Goal: Task Accomplishment & Management: Complete application form

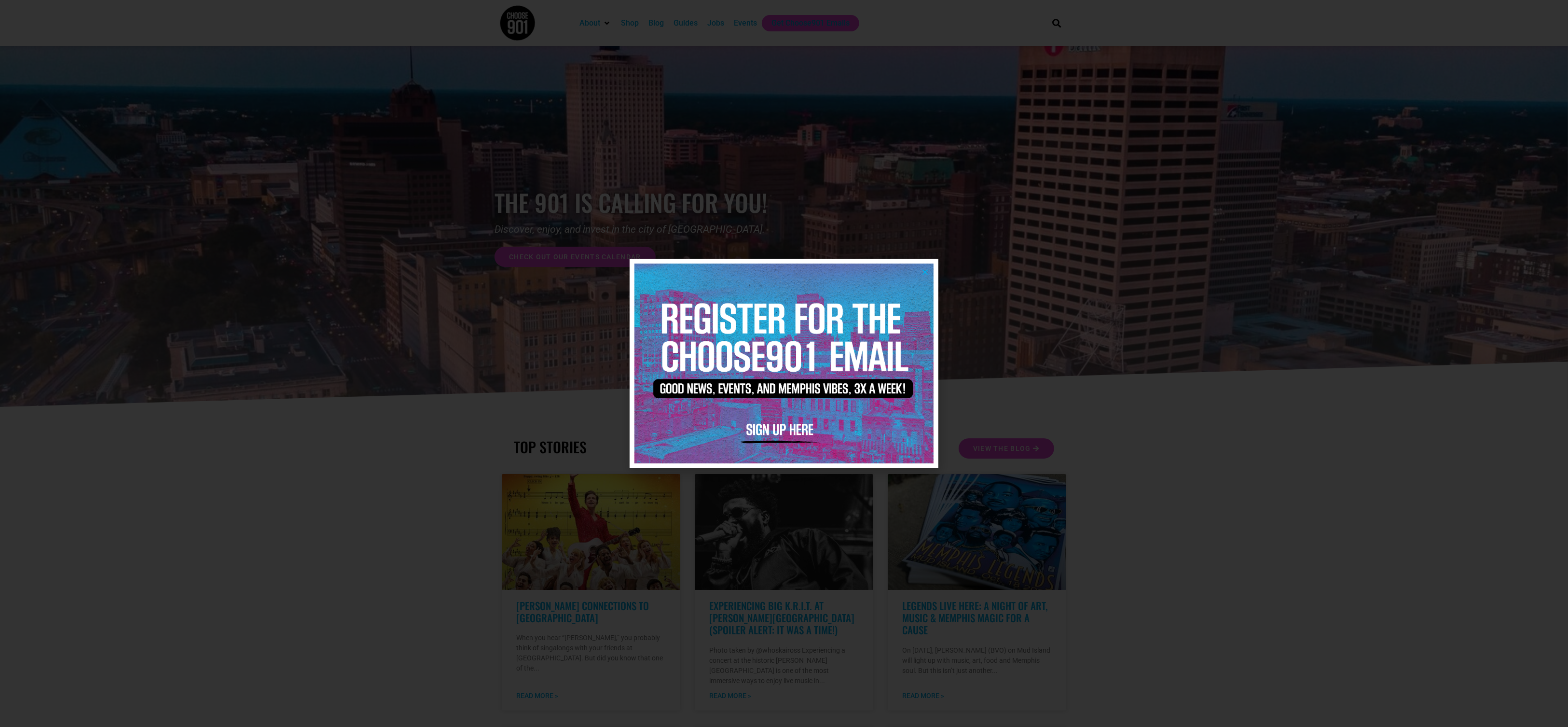
click at [1395, 151] on div at bounding box center [784, 364] width 1568 height 727
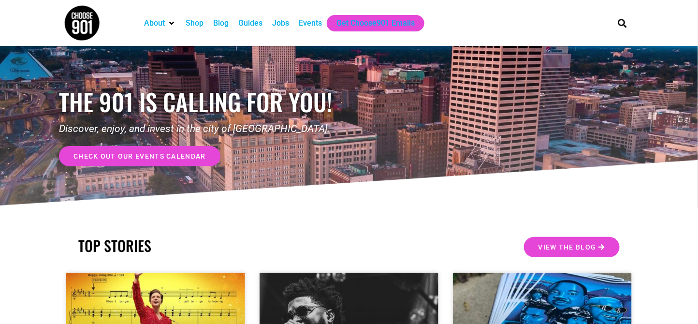
drag, startPoint x: 1459, startPoint y: 1, endPoint x: 313, endPoint y: 226, distance: 1167.7
click at [131, 154] on span "check out our events calendar" at bounding box center [139, 156] width 132 height 7
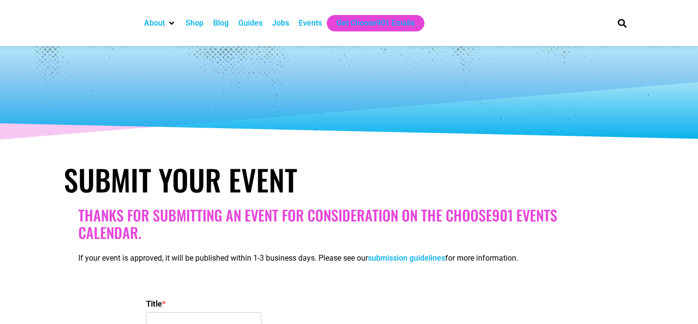
select select
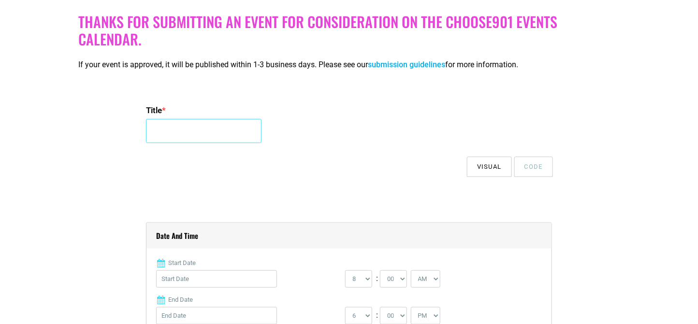
click at [203, 135] on input "Title *" at bounding box center [204, 131] width 116 height 24
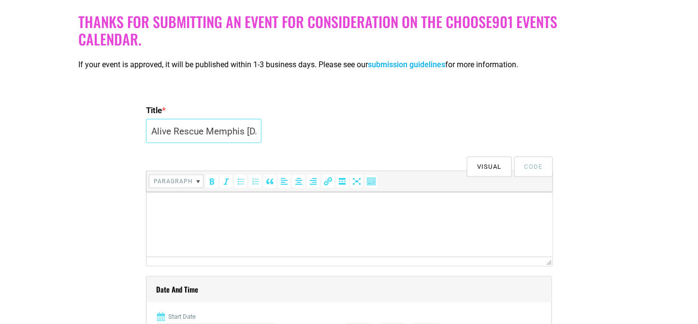
click at [211, 134] on input "Alive Rescue Memphis Adoption Day" at bounding box center [204, 131] width 116 height 24
drag, startPoint x: 211, startPoint y: 134, endPoint x: 20, endPoint y: 134, distance: 190.9
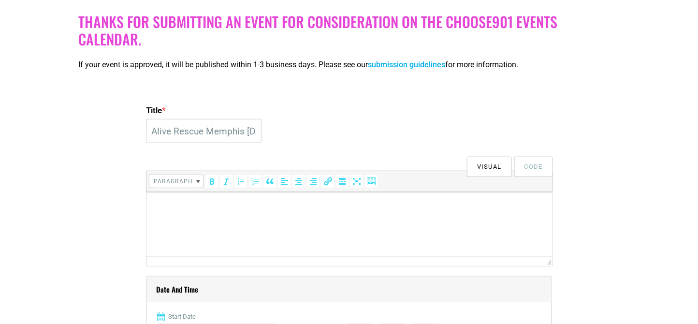
click at [241, 131] on input "Alive Rescue Memphis Adoption Day &" at bounding box center [204, 131] width 116 height 24
type input "Alive Rescue Memphis [DATE] & Opening for Shop Front Tails at [GEOGRAPHIC_DATA]"
click at [234, 218] on html at bounding box center [349, 204] width 406 height 27
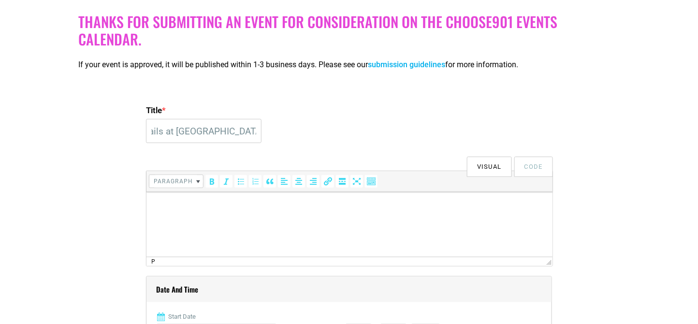
scroll to position [0, 0]
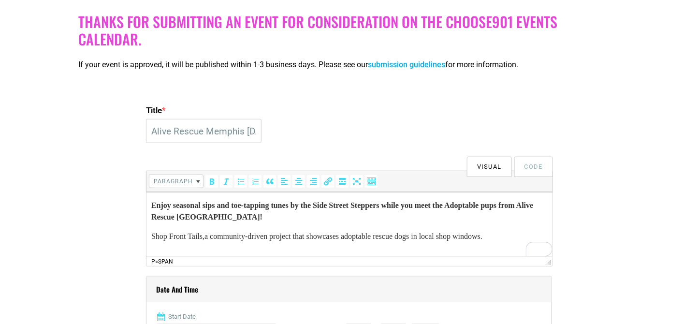
click at [284, 240] on p "Shop Front Tails, a community-driven project that showcases adoptable rescue do…" at bounding box center [349, 236] width 396 height 12
click at [530, 237] on p "Shop Front Tails, a community-driven art project that showcases adoptable rescu…" at bounding box center [349, 236] width 396 height 12
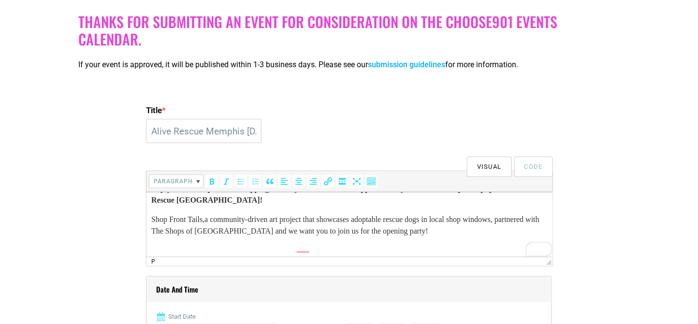
scroll to position [17, 0]
click at [170, 246] on p "To enrich screen reader interactions, please activate Accessibility in Grammarl…" at bounding box center [349, 250] width 396 height 12
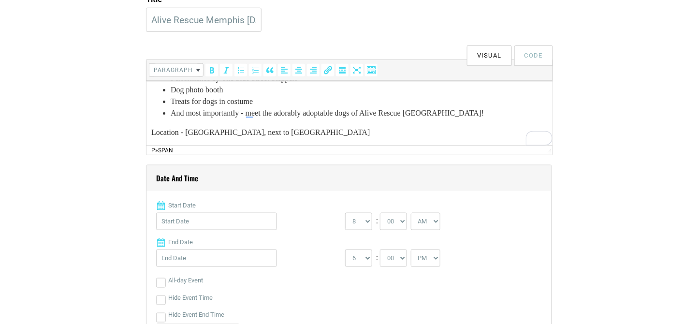
scroll to position [0, 0]
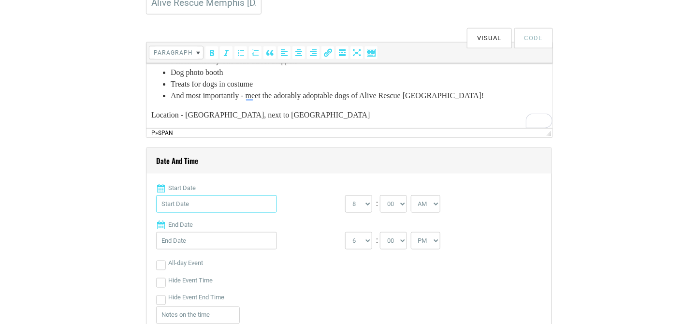
click at [197, 206] on input "Start Date" at bounding box center [216, 203] width 121 height 17
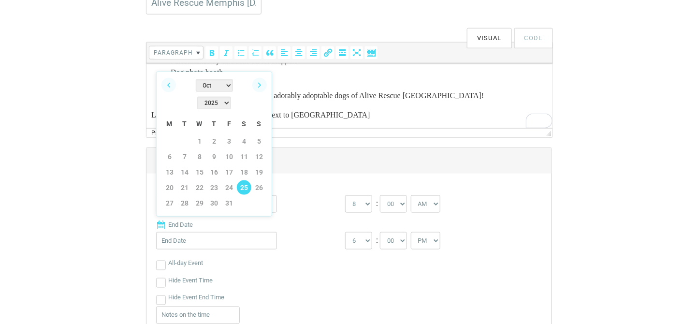
click at [243, 180] on link "25" at bounding box center [244, 187] width 14 height 14
type input "[DATE]"
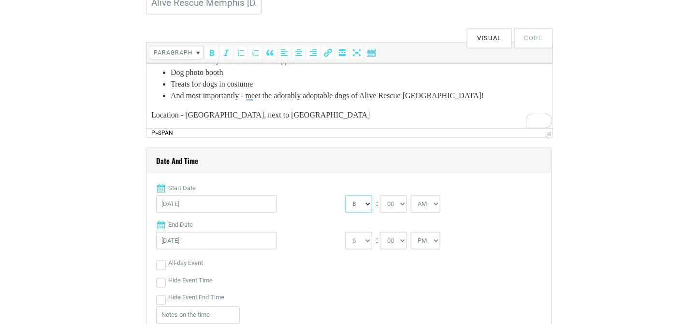
click at [362, 206] on select "0 1 2 3 4 5 6 7 8 9 10 11 12" at bounding box center [358, 203] width 27 height 17
click at [345, 195] on select "0 1 2 3 4 5 6 7 8 9 10 11 12" at bounding box center [358, 203] width 27 height 17
click at [360, 203] on select "0 1 2 3 4 5 6 7 8 9 10 11 12" at bounding box center [358, 203] width 27 height 17
select select "12"
click at [345, 195] on select "0 1 2 3 4 5 6 7 8 9 10 11 12" at bounding box center [358, 203] width 27 height 17
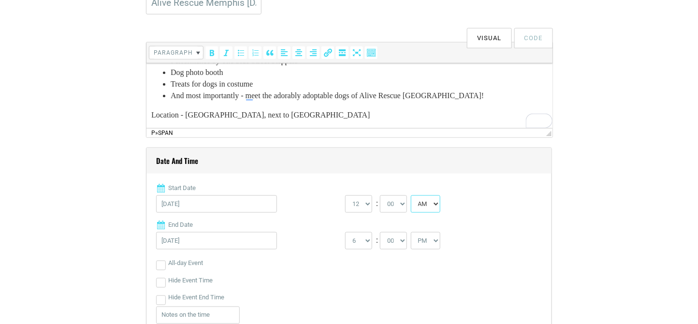
click at [440, 207] on select "AM PM" at bounding box center [425, 203] width 29 height 17
select select "PM"
click at [415, 195] on select "AM PM" at bounding box center [425, 203] width 29 height 17
click at [365, 242] on select "1 2 3 4 5 6 7 8 9 10 11 12" at bounding box center [358, 240] width 27 height 17
select select "2"
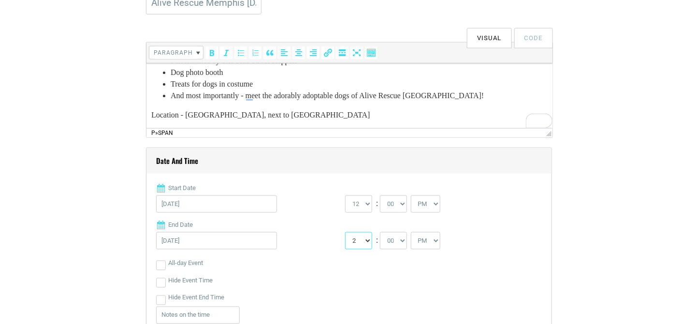
click at [345, 232] on select "1 2 3 4 5 6 7 8 9 10 11 12" at bounding box center [358, 240] width 27 height 17
click at [317, 228] on label "End Date" at bounding box center [349, 225] width 386 height 10
click at [277, 232] on input "[DATE]" at bounding box center [216, 240] width 121 height 17
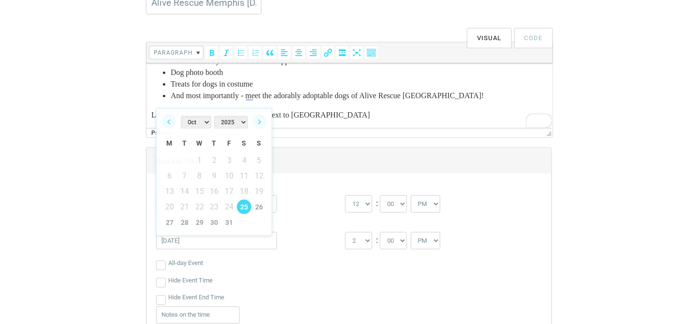
click at [317, 228] on label "End Date" at bounding box center [349, 225] width 386 height 10
click at [277, 232] on input "[DATE]" at bounding box center [216, 240] width 121 height 17
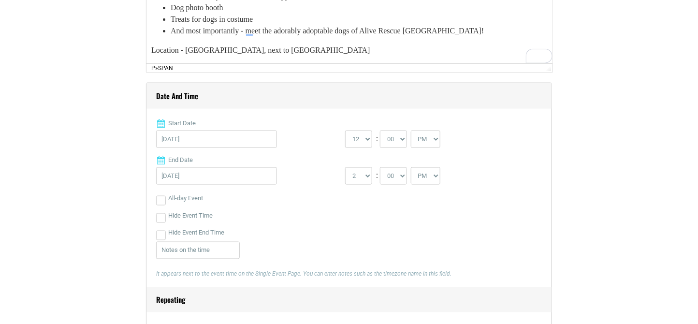
scroll to position [322, 0]
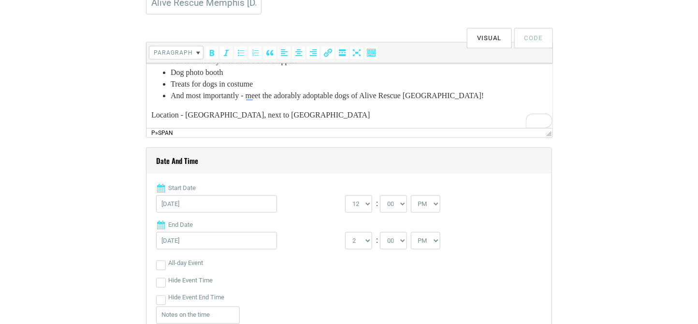
click at [340, 116] on p "Location - [GEOGRAPHIC_DATA], next to [GEOGRAPHIC_DATA]" at bounding box center [349, 115] width 396 height 12
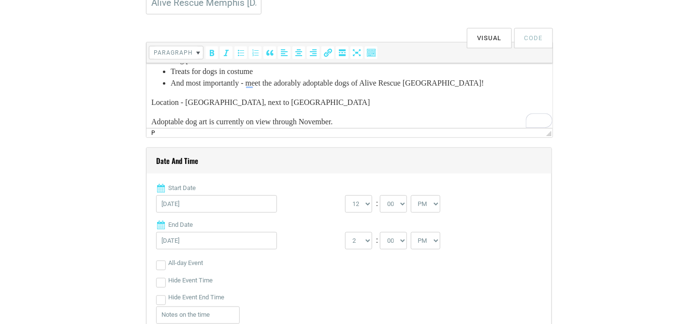
click at [313, 118] on p "Adoptable dog art is currently on view through November." at bounding box center [349, 122] width 396 height 12
click at [414, 119] on p "Adoptable dog art is currently on view through mid to late November." at bounding box center [349, 122] width 396 height 12
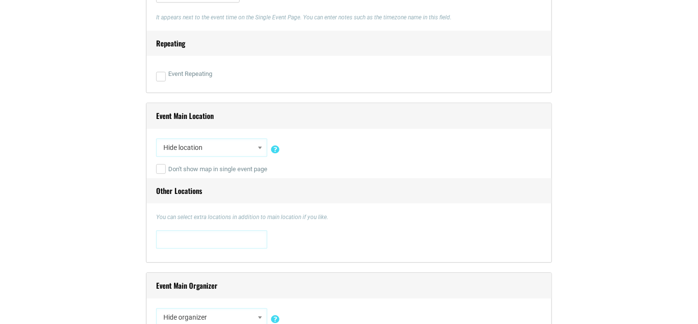
scroll to position [644, 0]
click at [190, 146] on span "Hide location" at bounding box center [211, 146] width 104 height 17
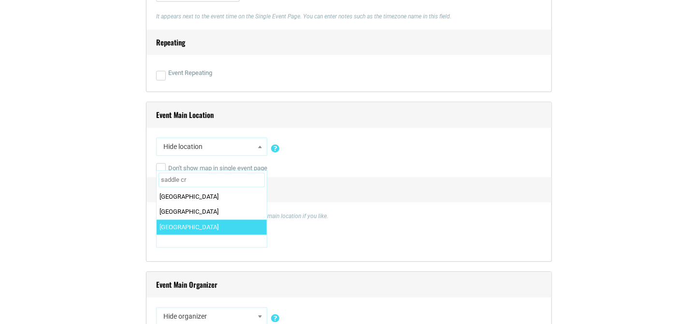
type input "saddle cr"
select select "2320"
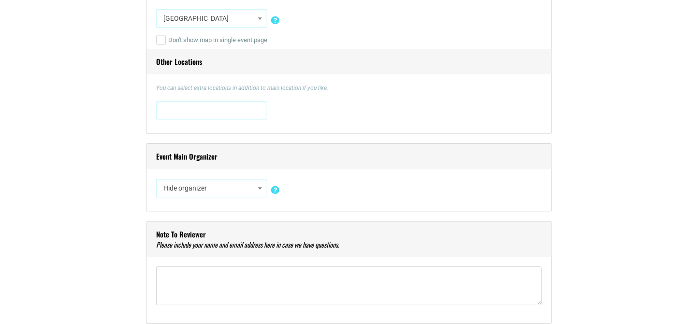
scroll to position [773, 0]
click at [181, 188] on span "Hide organizer" at bounding box center [211, 186] width 104 height 17
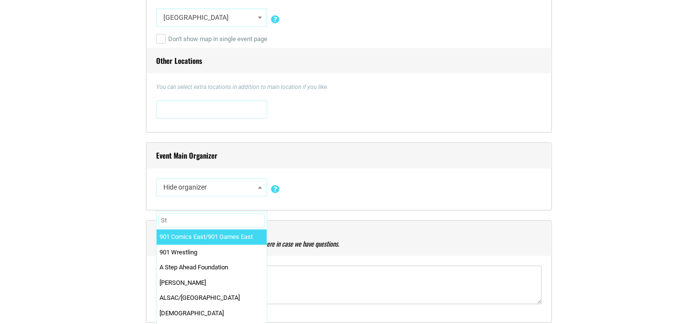
type input "S"
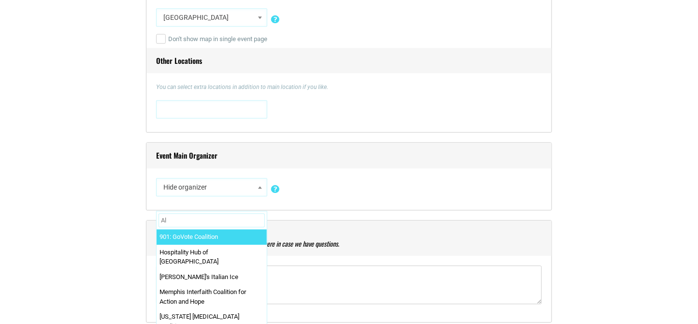
type input "A"
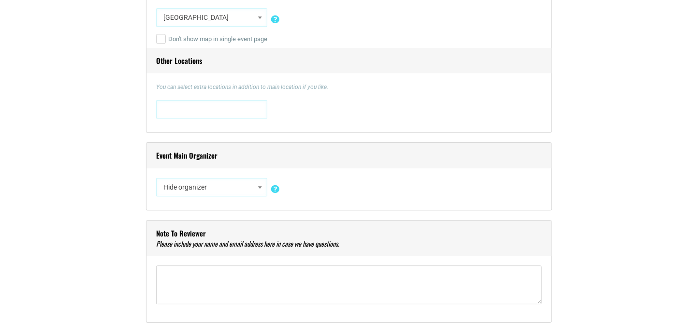
click at [255, 186] on span at bounding box center [260, 187] width 10 height 13
click at [192, 187] on span "Hide organizer" at bounding box center [211, 186] width 104 height 17
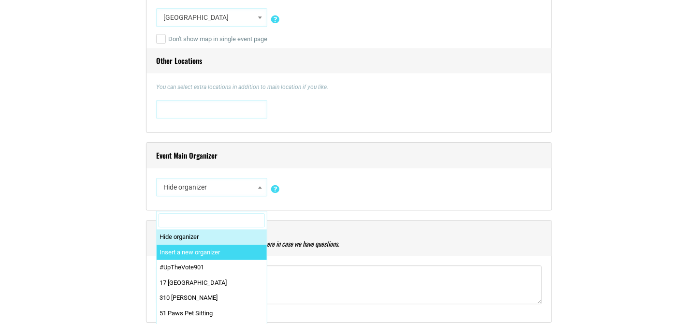
select select "0"
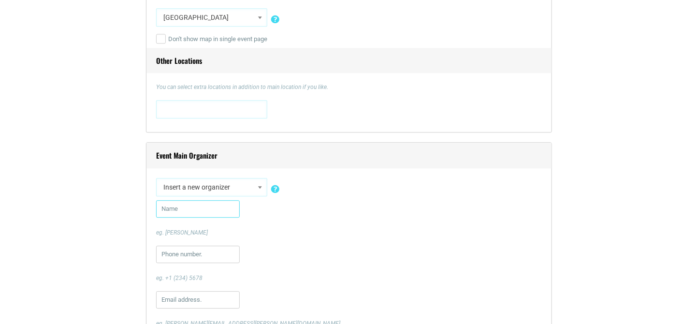
click at [181, 211] on input "text" at bounding box center [198, 208] width 84 height 17
type input "[PERSON_NAME]"
type input "9012791554"
type input "[EMAIL_ADDRESS][DOMAIN_NAME]"
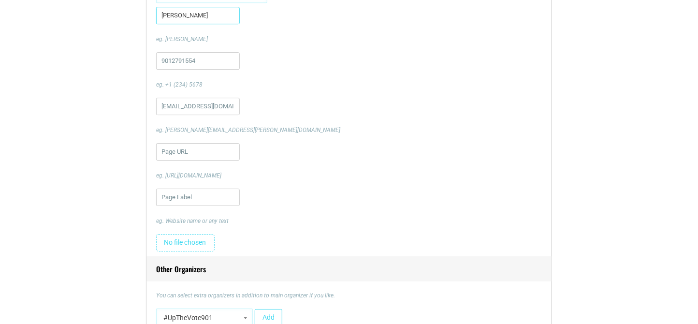
scroll to position [902, 0]
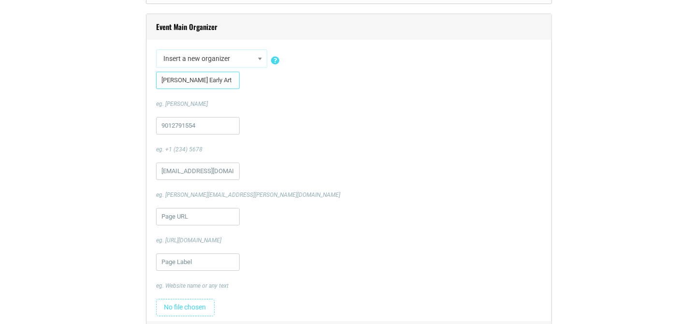
type input "[PERSON_NAME] Early Art"
click at [174, 218] on input "url" at bounding box center [198, 216] width 84 height 17
click at [183, 215] on input "url" at bounding box center [198, 216] width 84 height 17
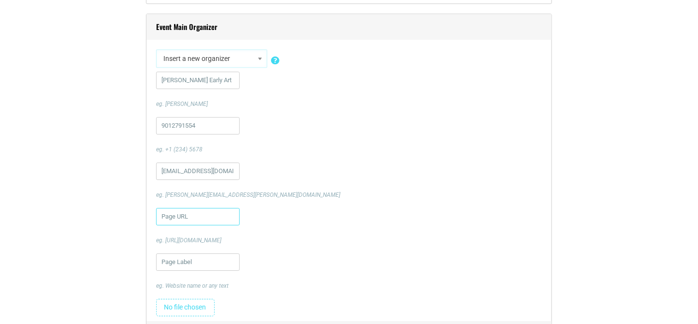
paste input "[URL][DOMAIN_NAME]"
type input "[URL][DOMAIN_NAME]"
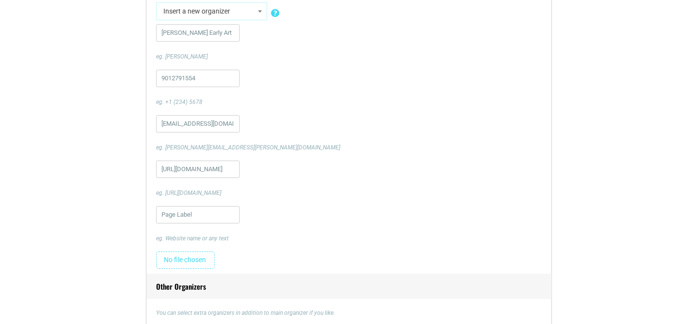
scroll to position [967, 0]
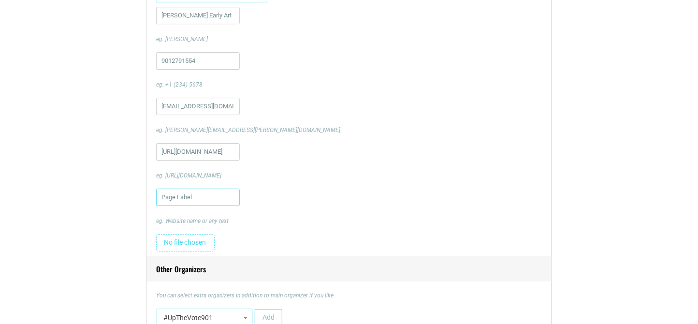
click at [186, 197] on input "text" at bounding box center [198, 196] width 84 height 17
type input "Instagram"
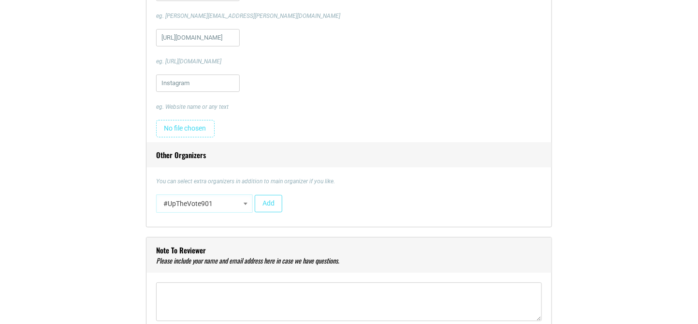
scroll to position [1095, 0]
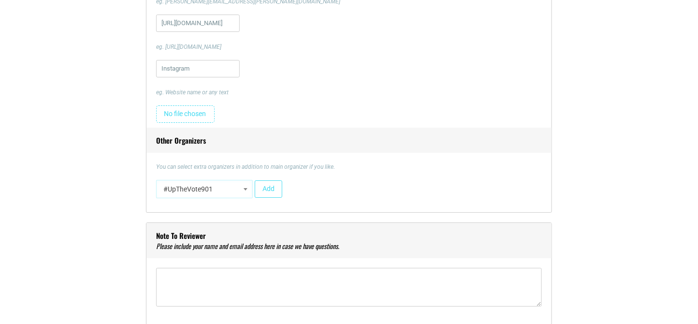
click at [202, 188] on span "#UpTheVote901" at bounding box center [204, 188] width 90 height 17
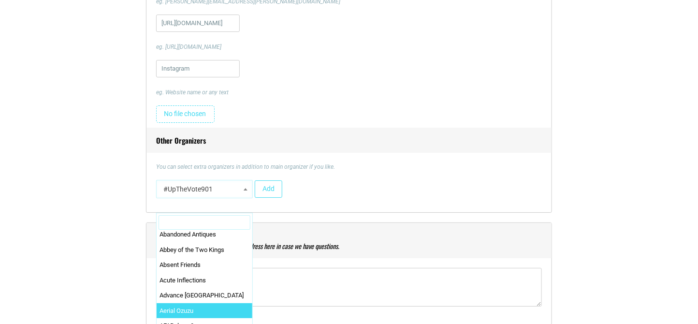
scroll to position [0, 0]
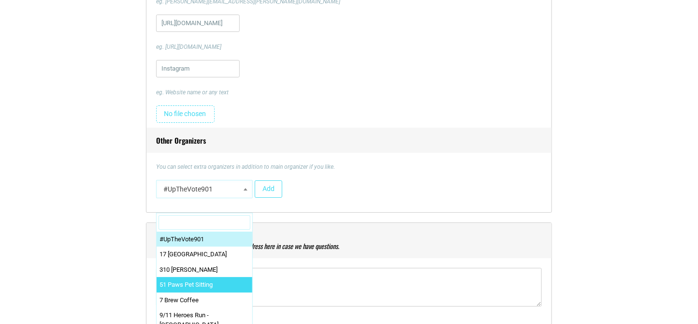
click at [128, 259] on div "Title * Alive Rescue Memphis [DATE] & Opening for Shop Front Tails at [GEOGRAPH…" at bounding box center [349, 259] width 570 height 2159
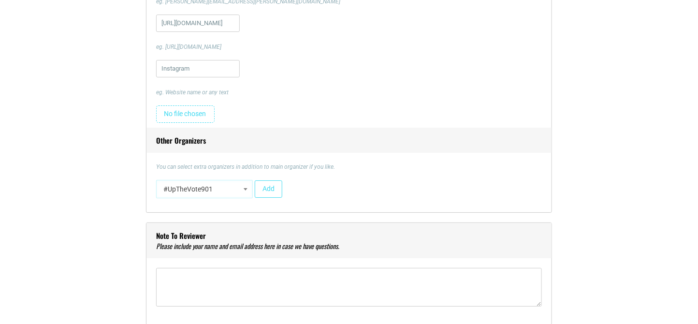
click at [202, 191] on span "#UpTheVote901" at bounding box center [204, 188] width 90 height 17
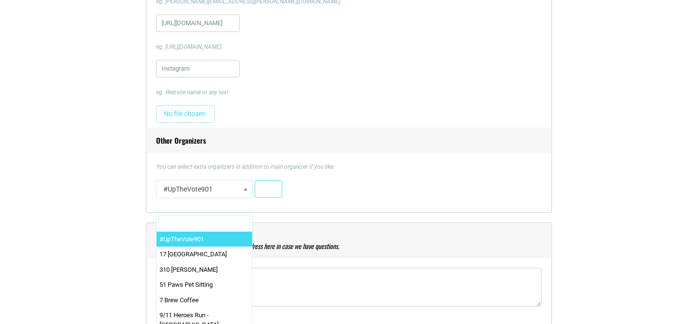
click at [268, 188] on button "Add" at bounding box center [269, 188] width 28 height 17
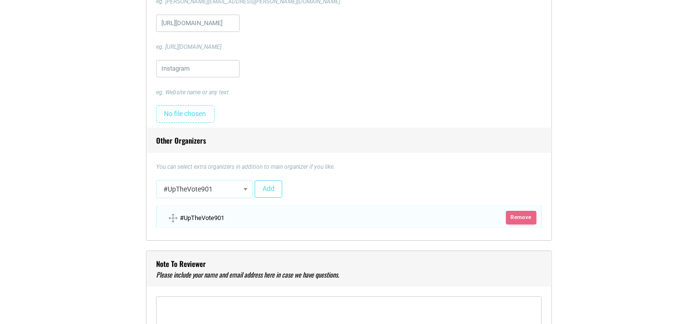
click at [524, 215] on span "Remove" at bounding box center [521, 218] width 30 height 14
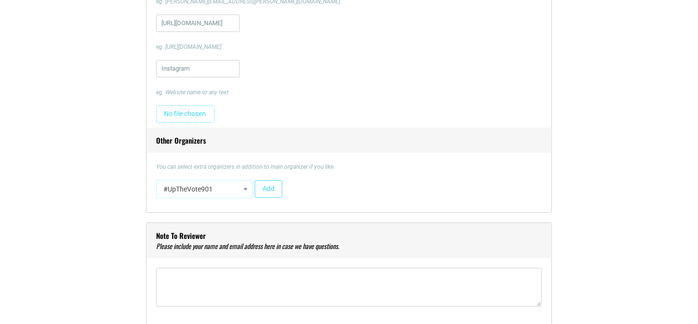
scroll to position [1160, 0]
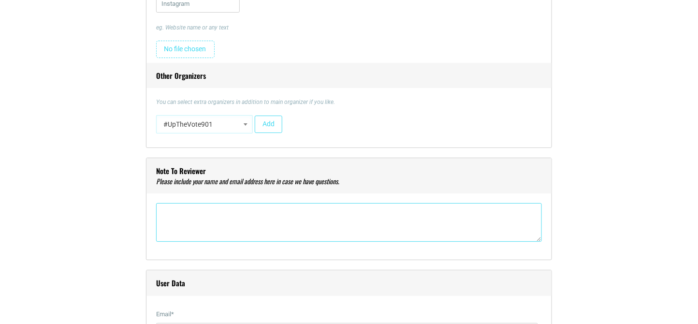
click at [190, 219] on textarea"] at bounding box center [349, 222] width 386 height 39
type textarea"] "[PERSON_NAME] [EMAIL_ADDRESS][DOMAIN_NAME]"
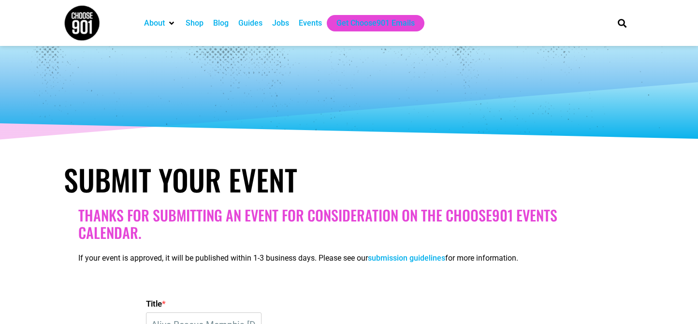
select select "12"
select select "PM"
select select "2"
select select "2320"
select select
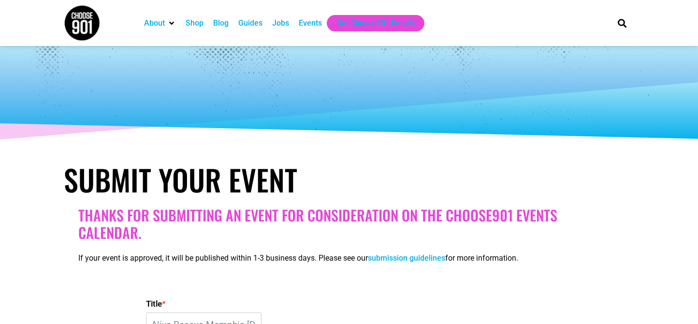
select select "0"
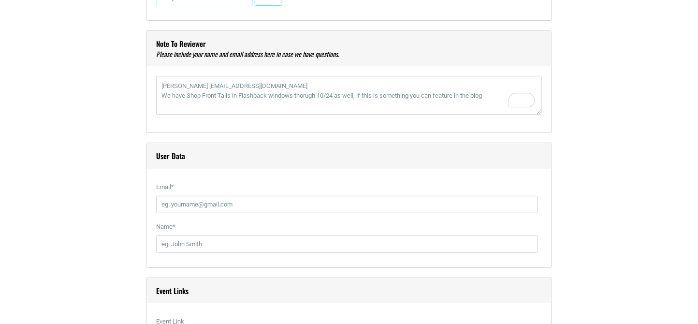
scroll to position [1288, 0]
type textarea"] "[PERSON_NAME] [EMAIL_ADDRESS][DOMAIN_NAME] We have Shop Front Tails in Flashbac…"
click at [174, 203] on input "Email *" at bounding box center [347, 202] width 382 height 17
type input "[EMAIL_ADDRESS][DOMAIN_NAME]"
type input "[PERSON_NAME]"
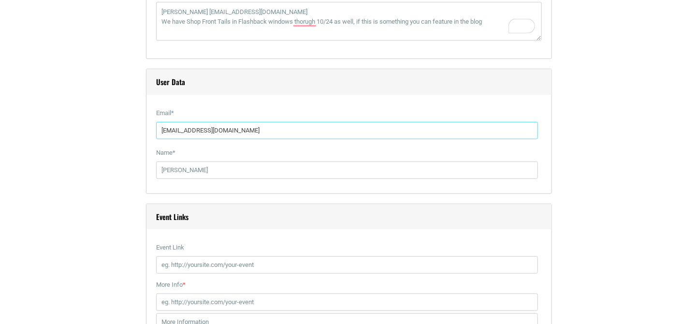
scroll to position [1418, 0]
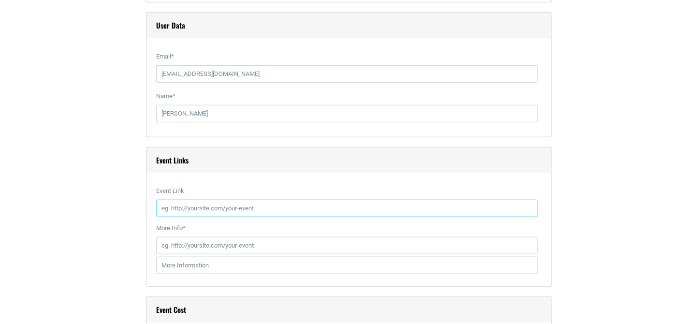
click at [180, 210] on input "Event Link" at bounding box center [347, 208] width 382 height 17
paste input "[URL][DOMAIN_NAME]"
type input "[URL][DOMAIN_NAME]"
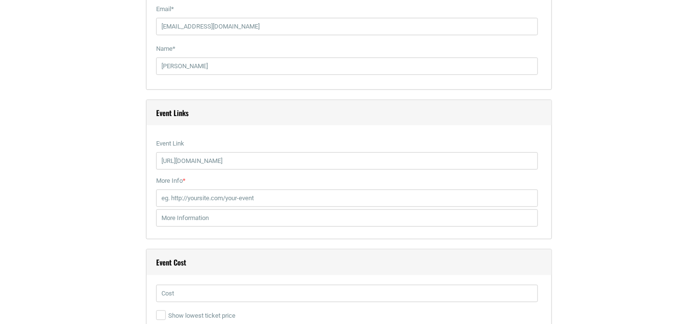
scroll to position [1482, 0]
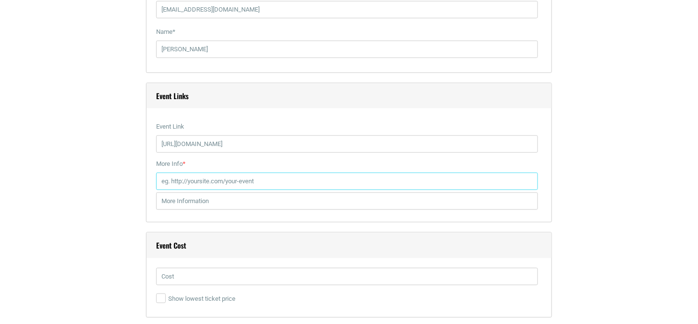
click at [212, 179] on input "More Info *" at bounding box center [347, 181] width 382 height 17
paste input "[URL][DOMAIN_NAME]"
type input "[URL][DOMAIN_NAME]"
click at [174, 203] on input "text" at bounding box center [347, 200] width 382 height 17
click at [247, 201] on input "Event info on @SouthernPups, facebook and Eventbrite links" at bounding box center [347, 200] width 382 height 17
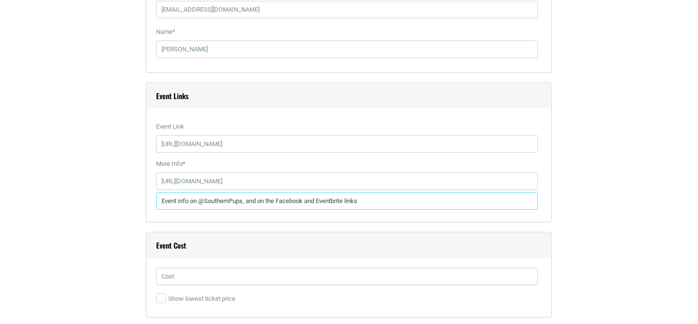
type input "Event info on @SouthernPups, and on the Facebook and Eventbrite links"
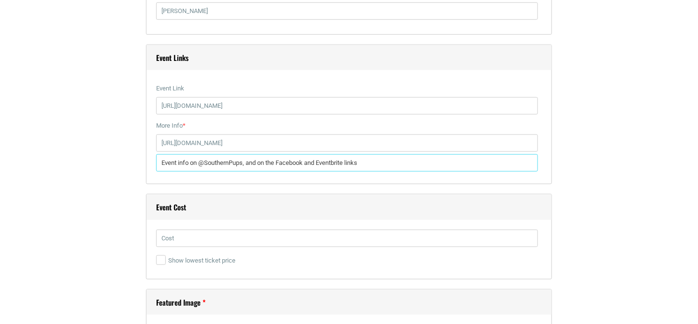
scroll to position [1547, 0]
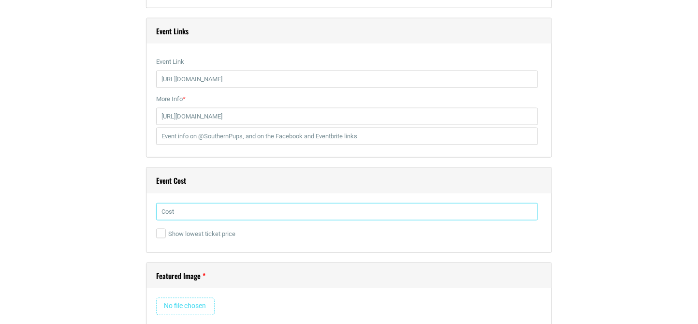
click at [169, 211] on input "text" at bounding box center [347, 211] width 382 height 17
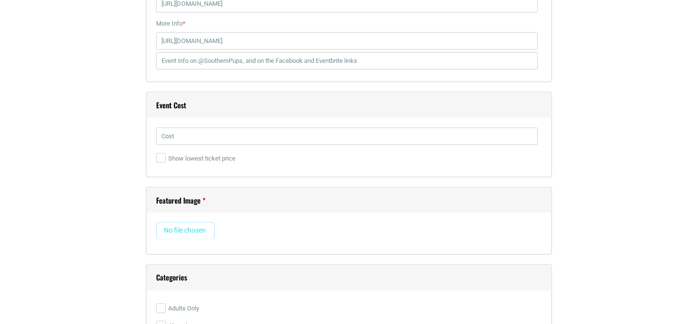
scroll to position [1675, 0]
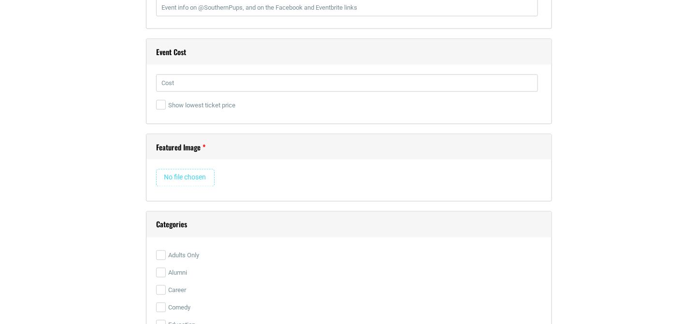
click at [189, 174] on input "file" at bounding box center [185, 177] width 58 height 17
type input "C:\fakepath\[DATE]! Shops of [GEOGRAPHIC_DATA]png"
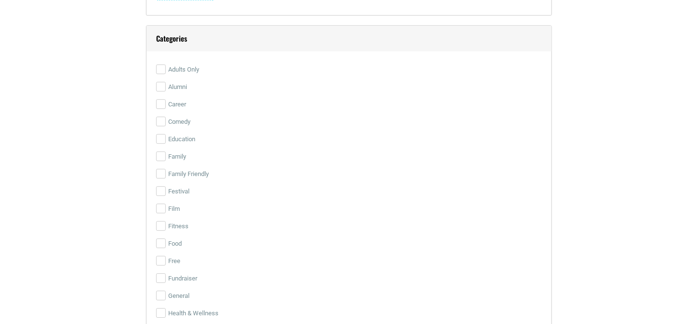
scroll to position [2062, 0]
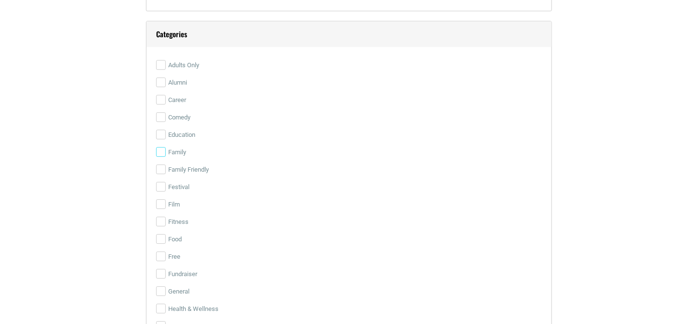
click at [162, 148] on input "Family" at bounding box center [161, 152] width 10 height 10
checkbox input "true"
click at [160, 168] on input "Family Friendly" at bounding box center [161, 169] width 10 height 10
checkbox input "true"
click at [162, 185] on input "Festival" at bounding box center [161, 187] width 10 height 10
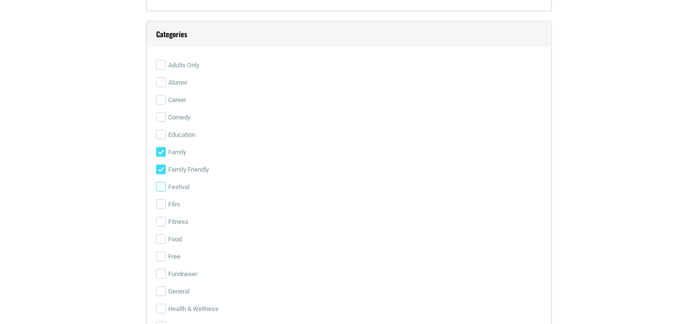
checkbox input "true"
click at [160, 255] on input "Free" at bounding box center [161, 256] width 10 height 10
checkbox input "true"
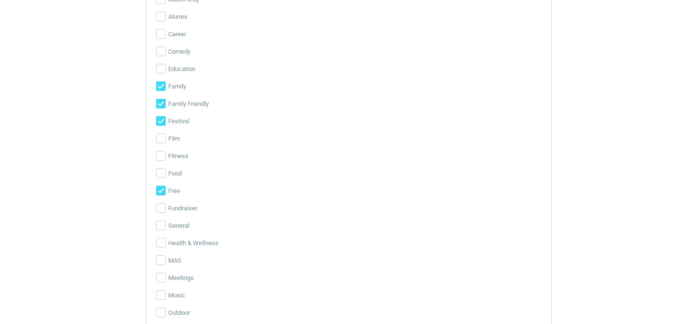
scroll to position [2191, 0]
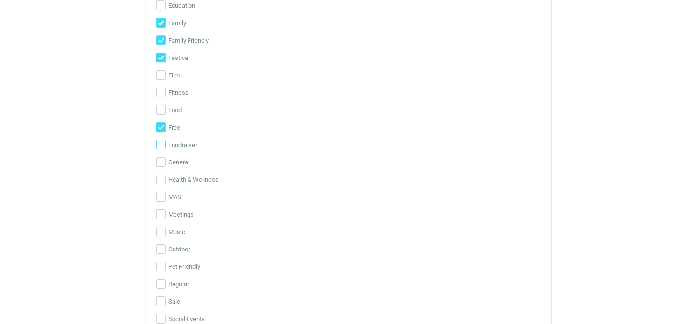
click at [161, 143] on input "Fundraiser" at bounding box center [161, 145] width 10 height 10
checkbox input "true"
click at [159, 161] on input "General" at bounding box center [161, 162] width 10 height 10
checkbox input "true"
click at [158, 264] on input "Pet Friendly" at bounding box center [161, 266] width 10 height 10
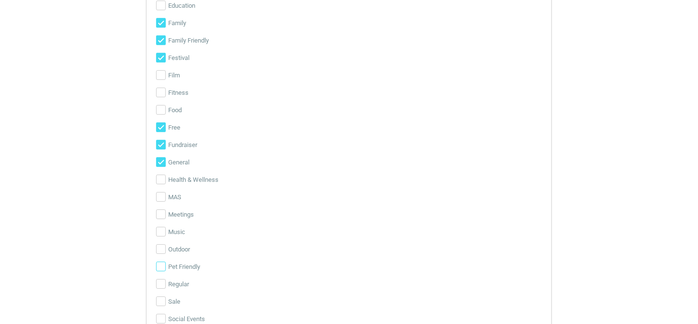
checkbox input "true"
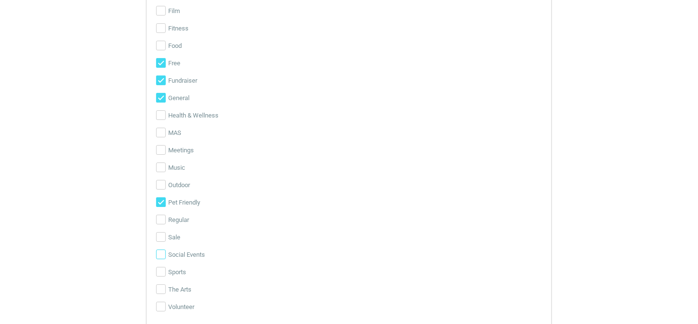
click at [158, 255] on input "Social Events" at bounding box center [161, 254] width 10 height 10
checkbox input "true"
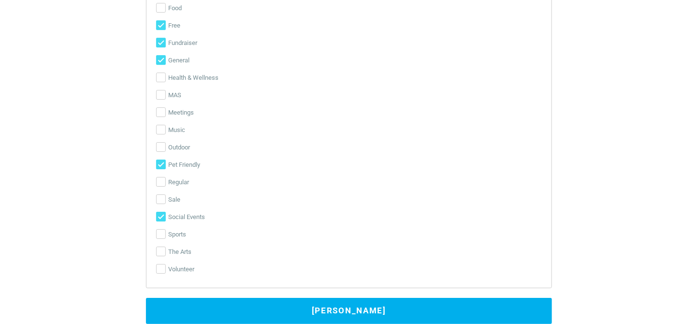
scroll to position [2320, 0]
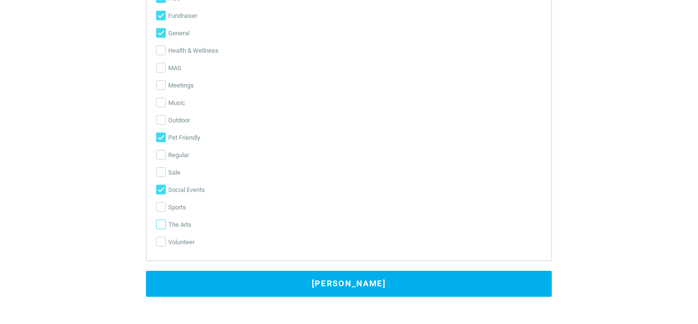
click at [161, 222] on input "The Arts" at bounding box center [161, 224] width 10 height 10
checkbox input "true"
click at [160, 241] on input "Volunteer" at bounding box center [161, 242] width 10 height 10
checkbox input "true"
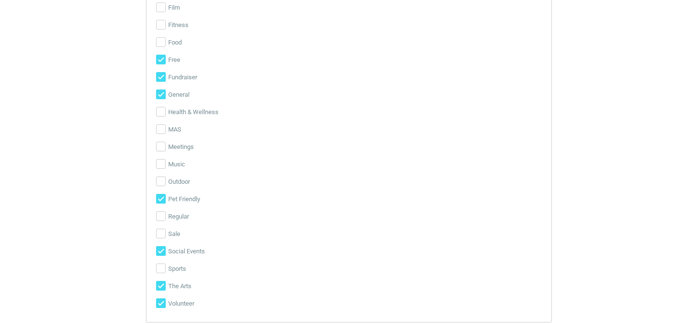
scroll to position [2384, 0]
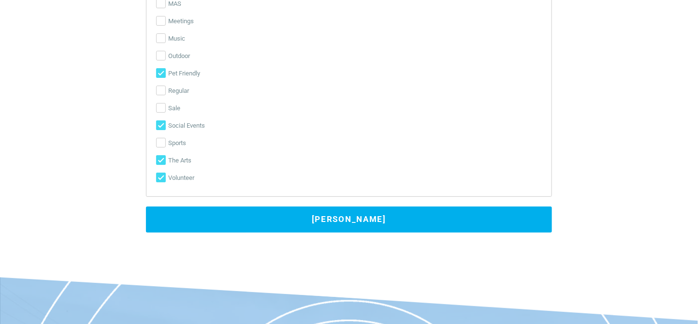
click at [352, 215] on button "[PERSON_NAME]" at bounding box center [349, 219] width 406 height 26
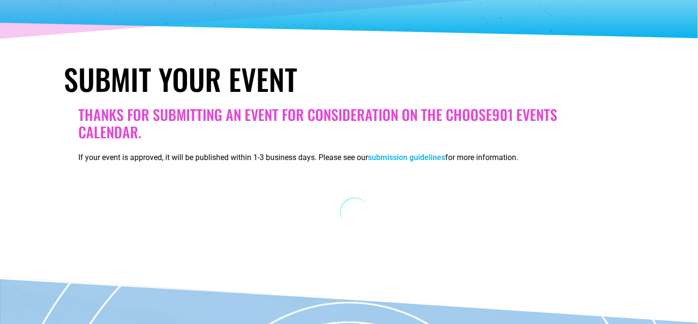
scroll to position [100, 0]
